Goal: Find specific page/section: Find specific page/section

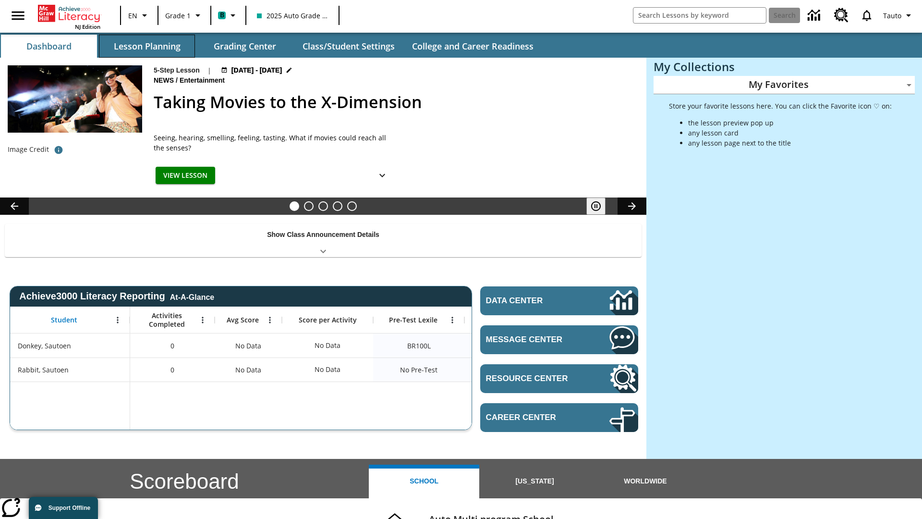
click at [147, 46] on button "Lesson Planning" at bounding box center [147, 46] width 96 height 23
